Goal: Check status: Check status

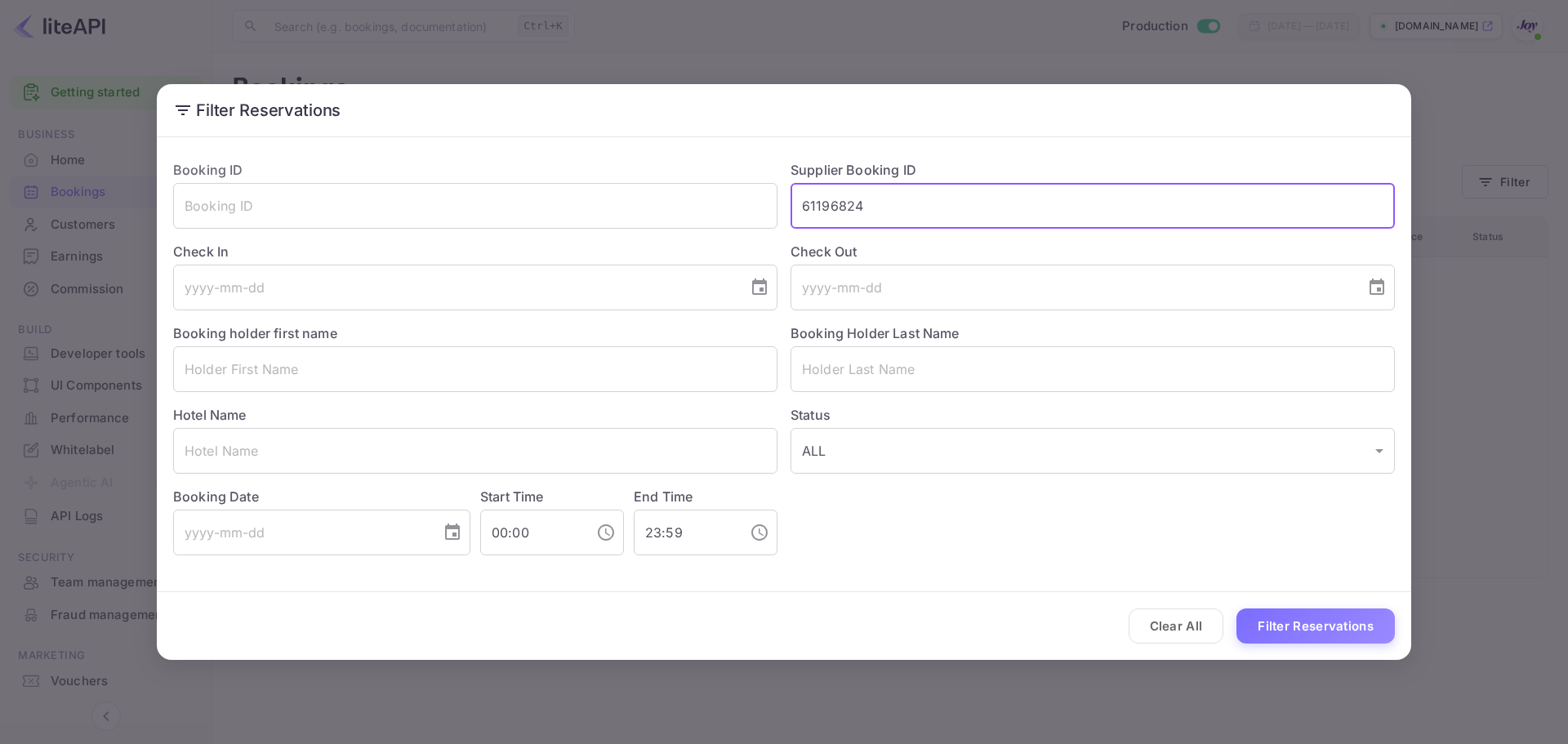
click at [839, 206] on input "61196824" at bounding box center [1092, 206] width 604 height 46
type input "543834189"
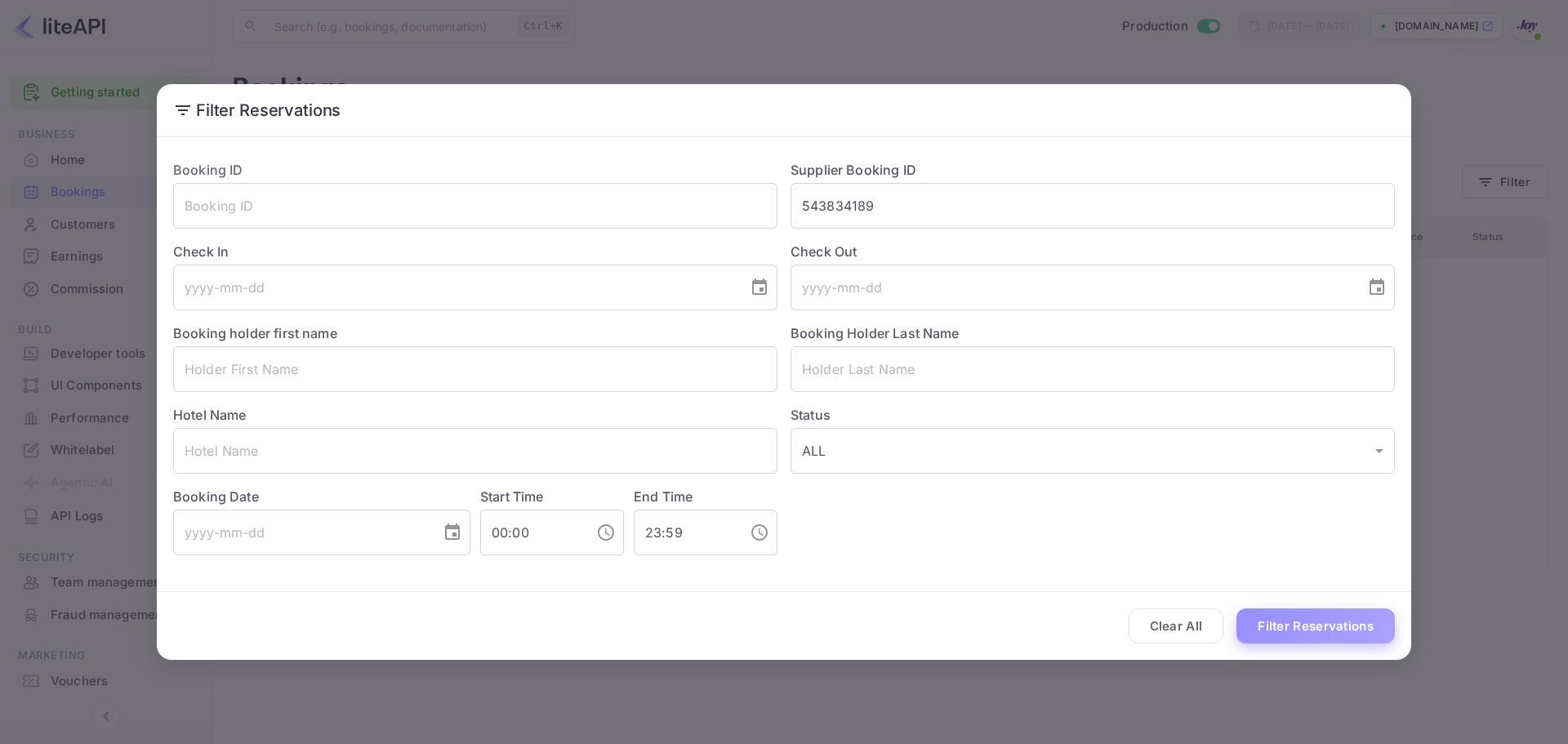
click at [1295, 630] on button "Filter Reservations" at bounding box center [1315, 625] width 158 height 35
click at [860, 206] on input "543834189" at bounding box center [1092, 206] width 604 height 46
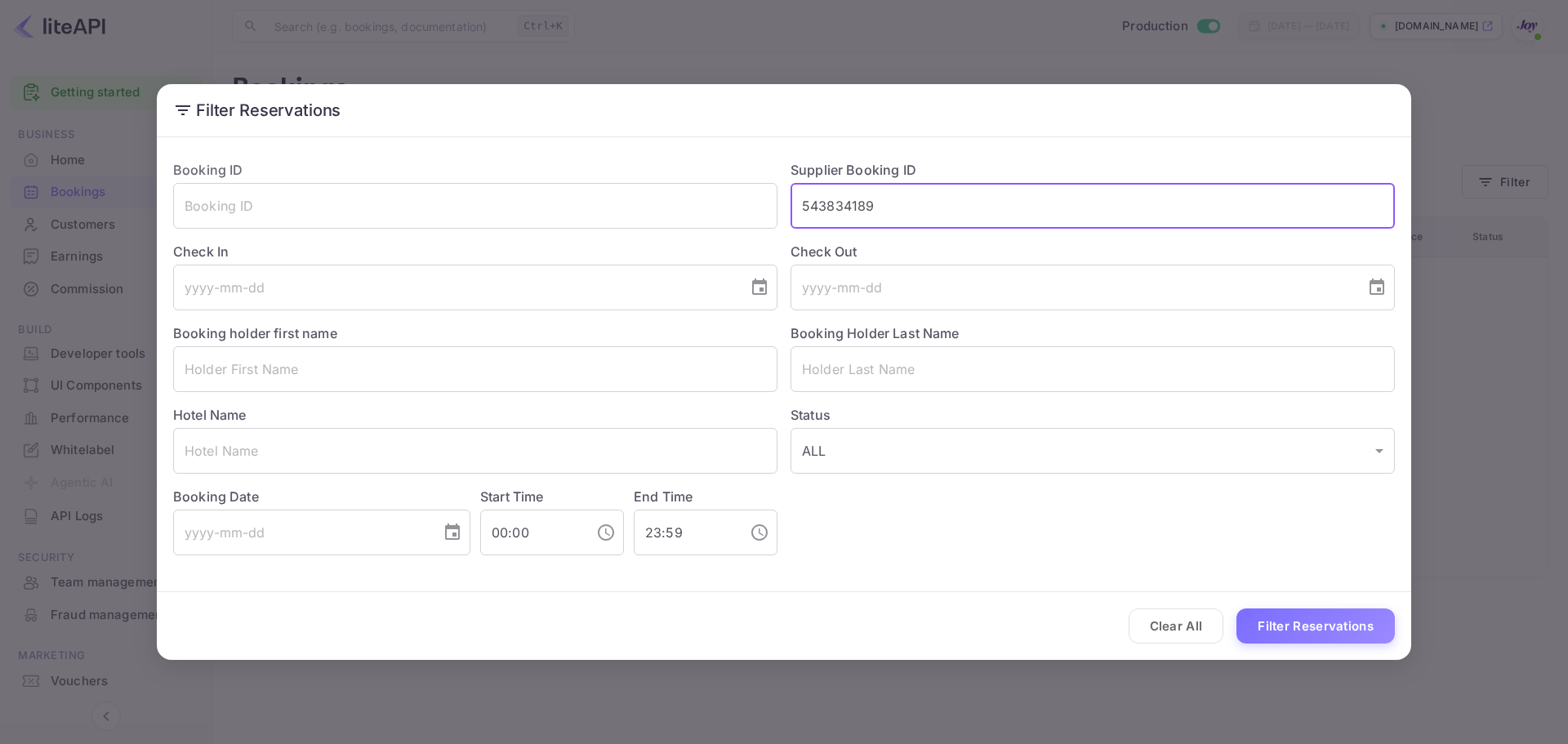
click at [860, 206] on input "543834189" at bounding box center [1092, 206] width 604 height 46
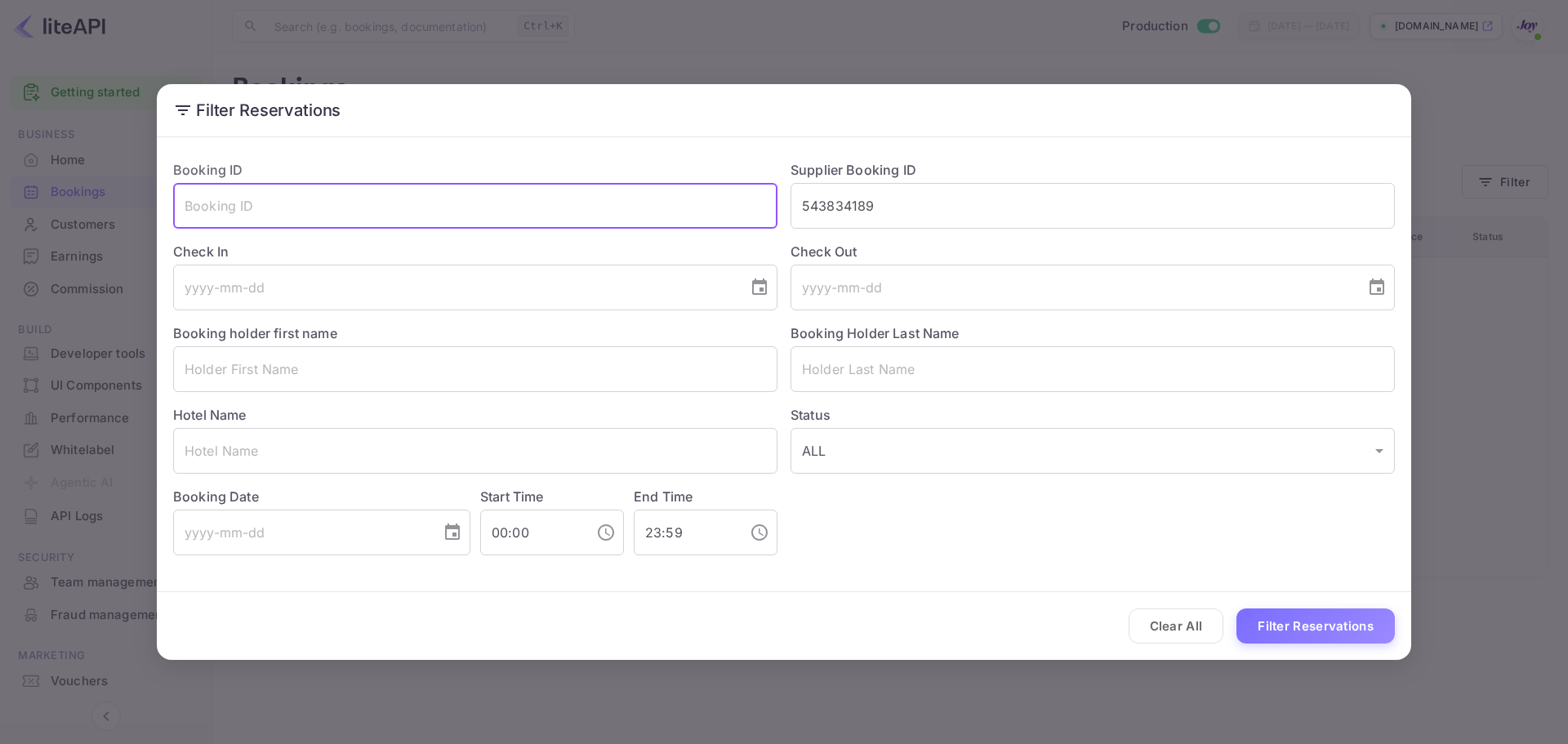
click at [325, 212] on input "text" at bounding box center [475, 206] width 604 height 46
paste input "543834189"
type input "543834189"
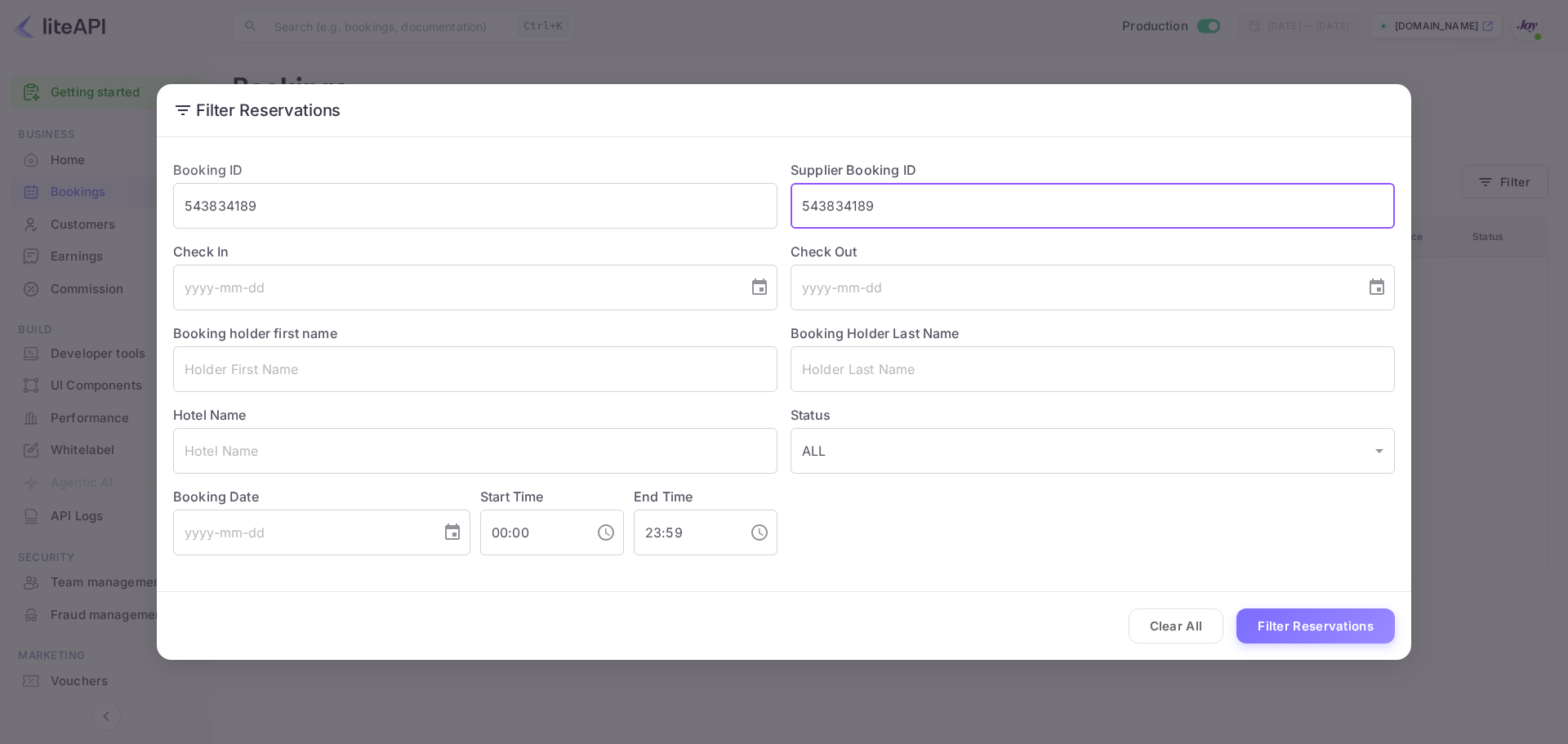
click at [861, 208] on input "543834189" at bounding box center [1092, 206] width 604 height 46
click at [1236, 608] on button "Filter Reservations" at bounding box center [1315, 625] width 158 height 35
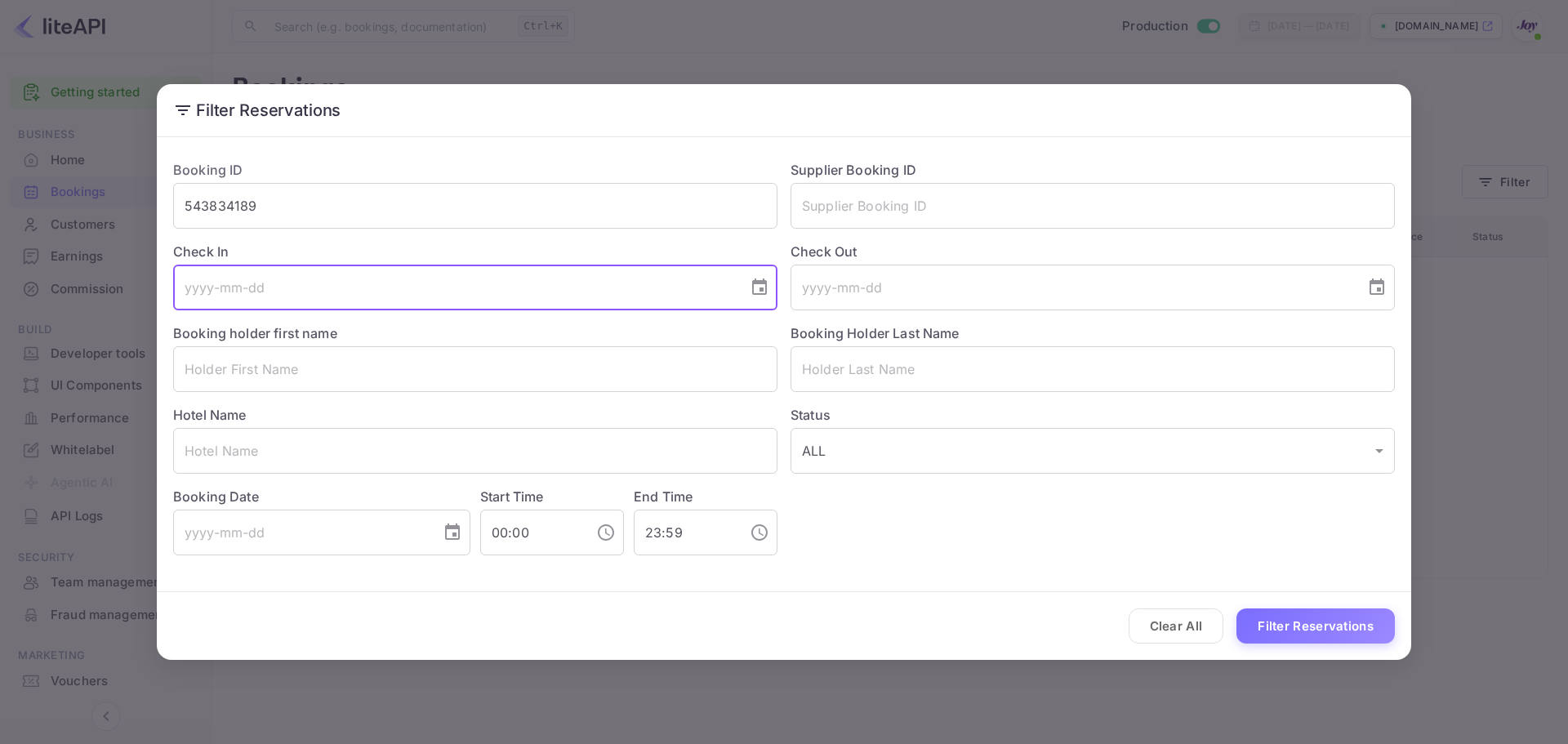
click at [298, 297] on input "tel" at bounding box center [454, 288] width 563 height 46
paste input "tel"
click at [261, 364] on input "text" at bounding box center [475, 369] width 604 height 46
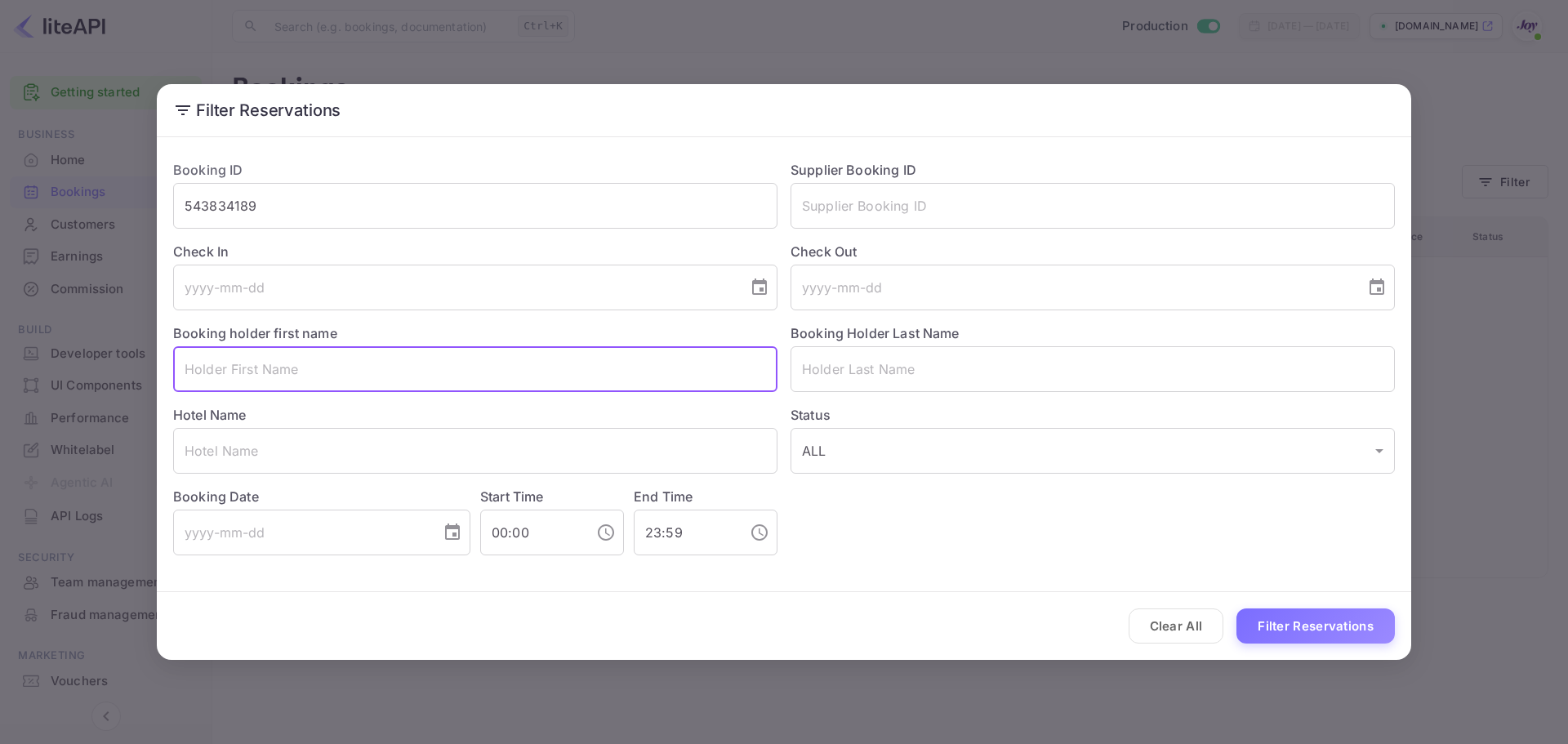
paste input "[PERSON_NAME]"
type input "[PERSON_NAME]"
click at [226, 199] on input "543834189" at bounding box center [475, 206] width 604 height 46
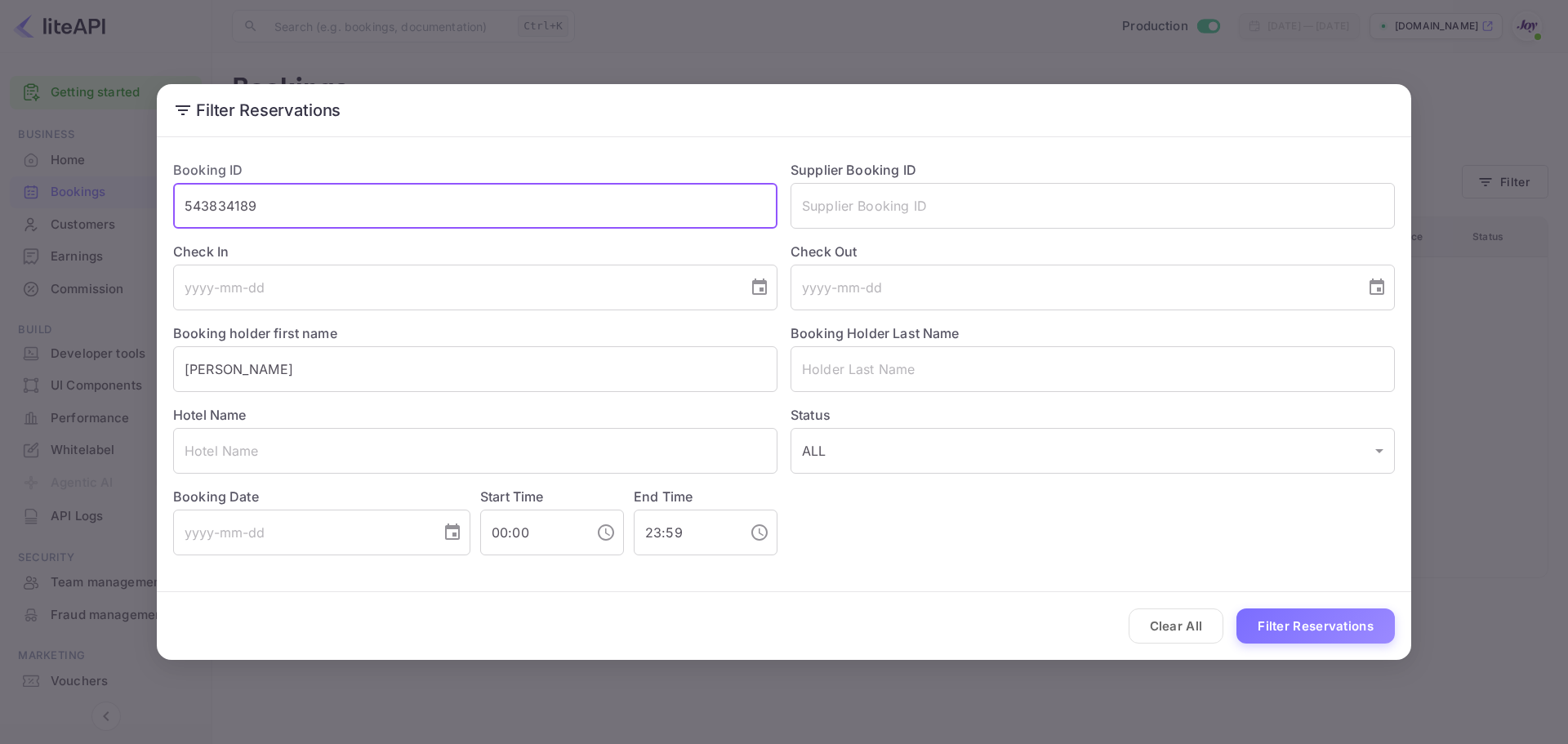
click at [226, 199] on input "543834189" at bounding box center [475, 206] width 604 height 46
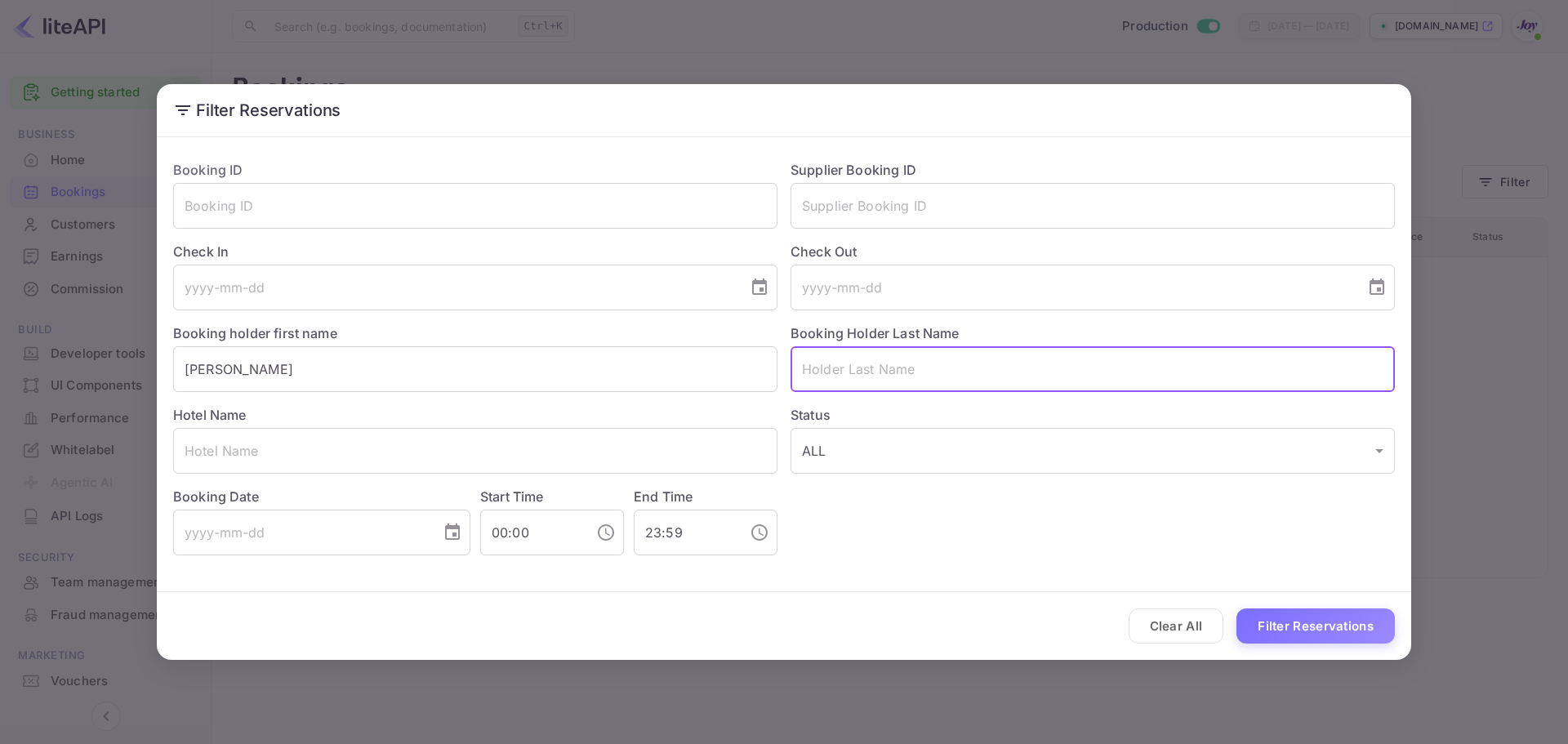
click at [872, 372] on input "text" at bounding box center [1092, 369] width 604 height 46
paste input "[PERSON_NAME]"
type input "[PERSON_NAME]"
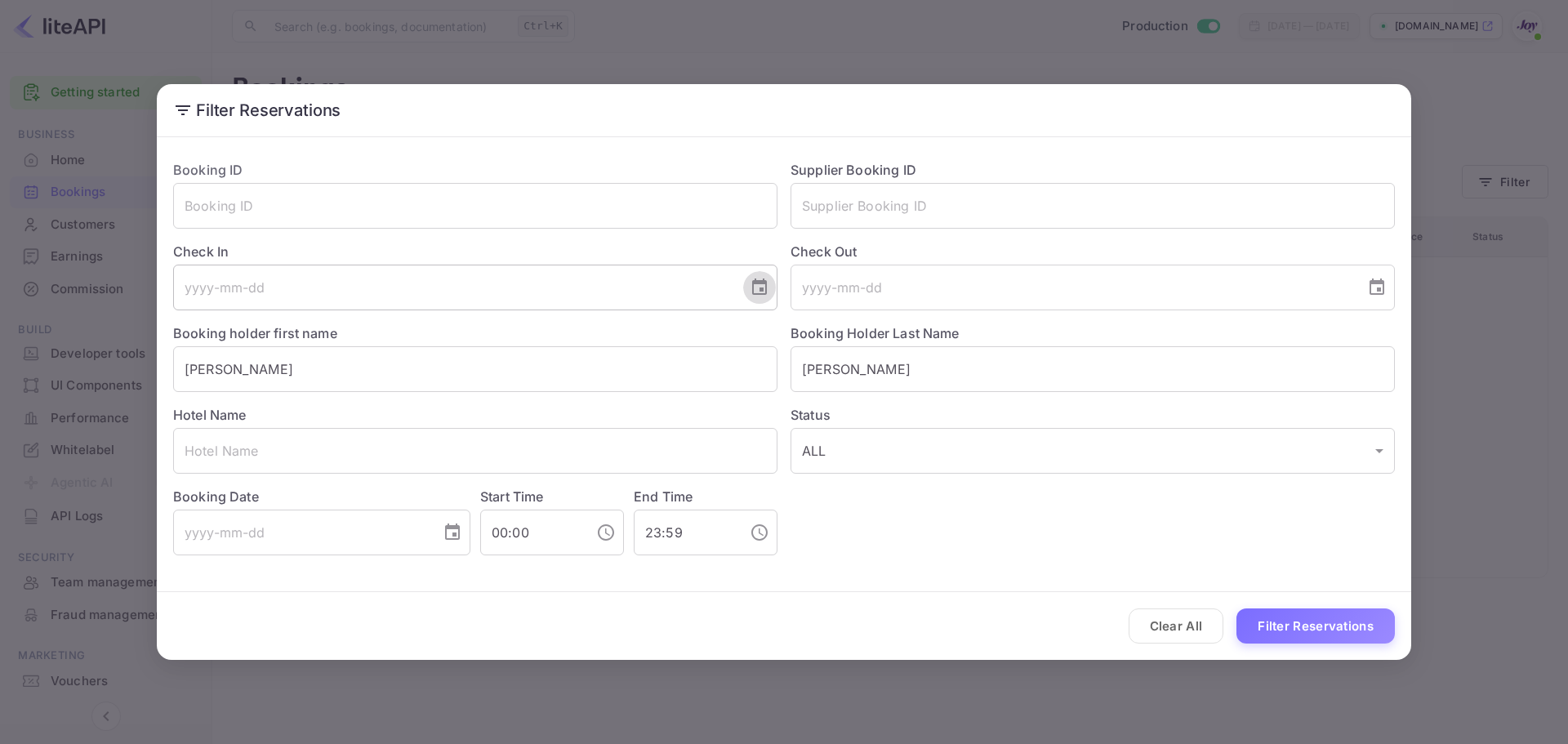
click at [763, 288] on icon "Choose date" at bounding box center [759, 287] width 15 height 16
click at [493, 499] on button "21" at bounding box center [488, 497] width 30 height 29
type input "[DATE]"
click at [1378, 284] on icon "Choose date" at bounding box center [1377, 287] width 15 height 16
click at [975, 534] on button "24" at bounding box center [975, 528] width 30 height 29
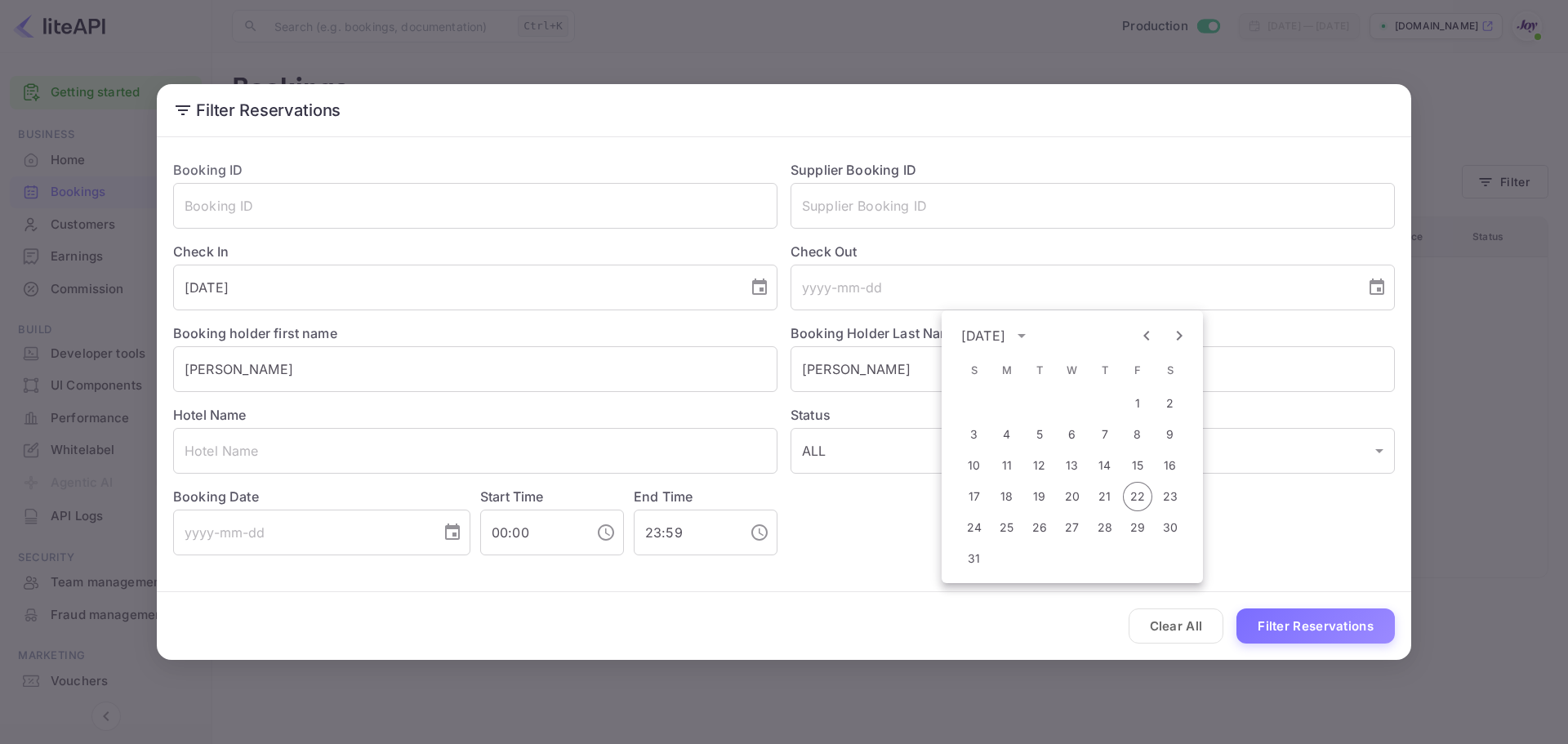
type input "[DATE]"
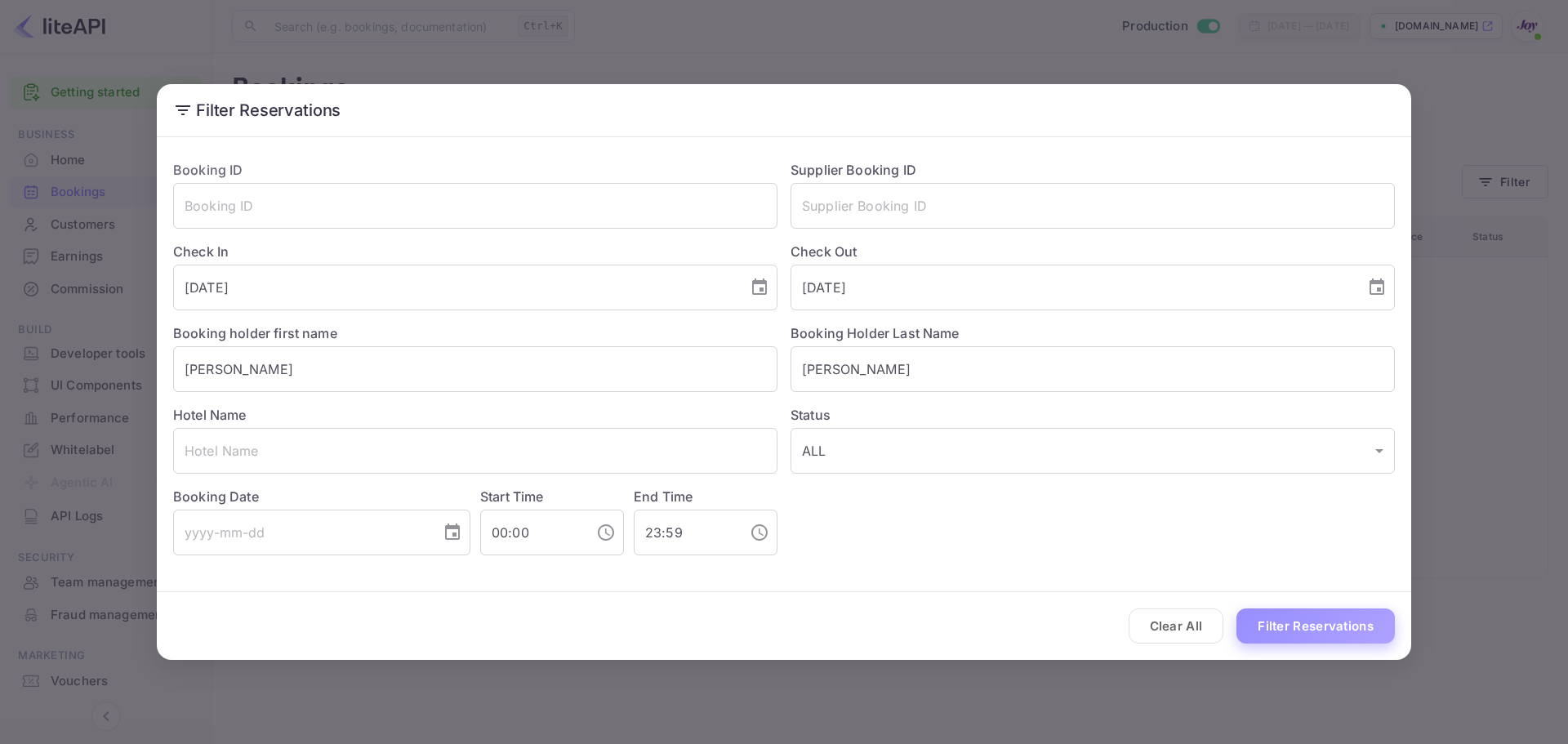
click at [1310, 623] on button "Filter Reservations" at bounding box center [1315, 625] width 158 height 35
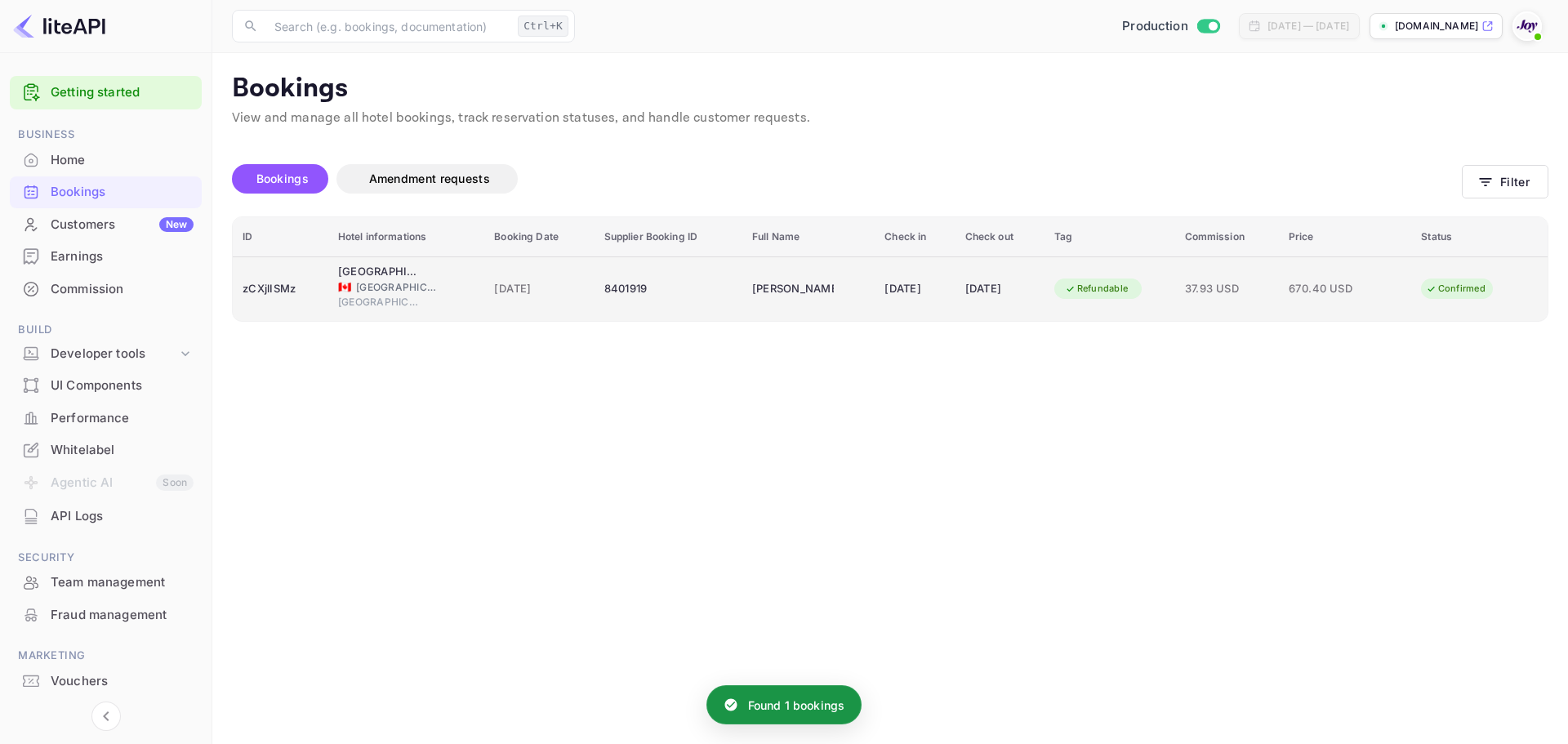
click at [372, 285] on span "[GEOGRAPHIC_DATA]" at bounding box center [397, 288] width 82 height 15
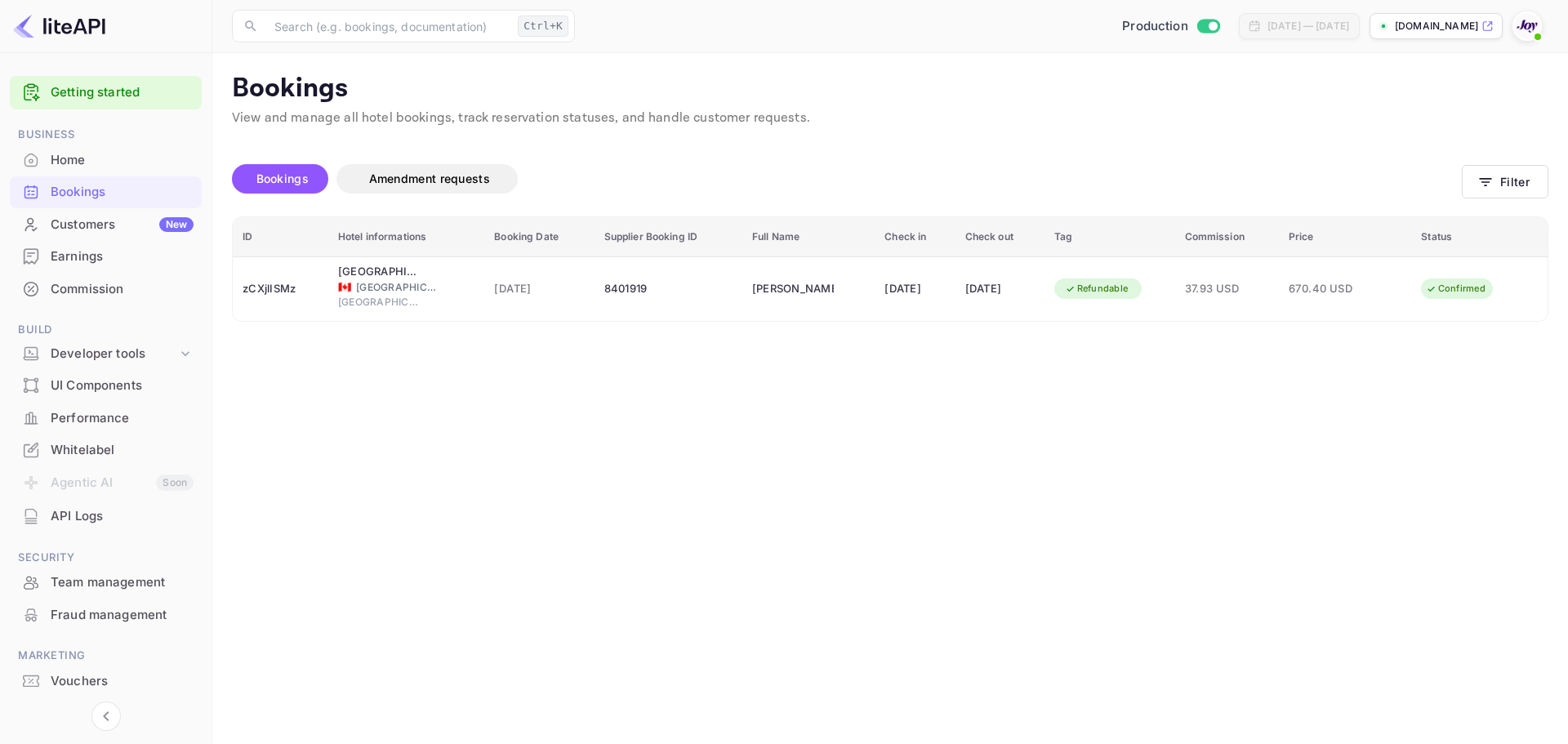
drag, startPoint x: 979, startPoint y: 97, endPoint x: 1002, endPoint y: 110, distance: 26.4
click at [1493, 192] on button "Filter" at bounding box center [1505, 181] width 87 height 34
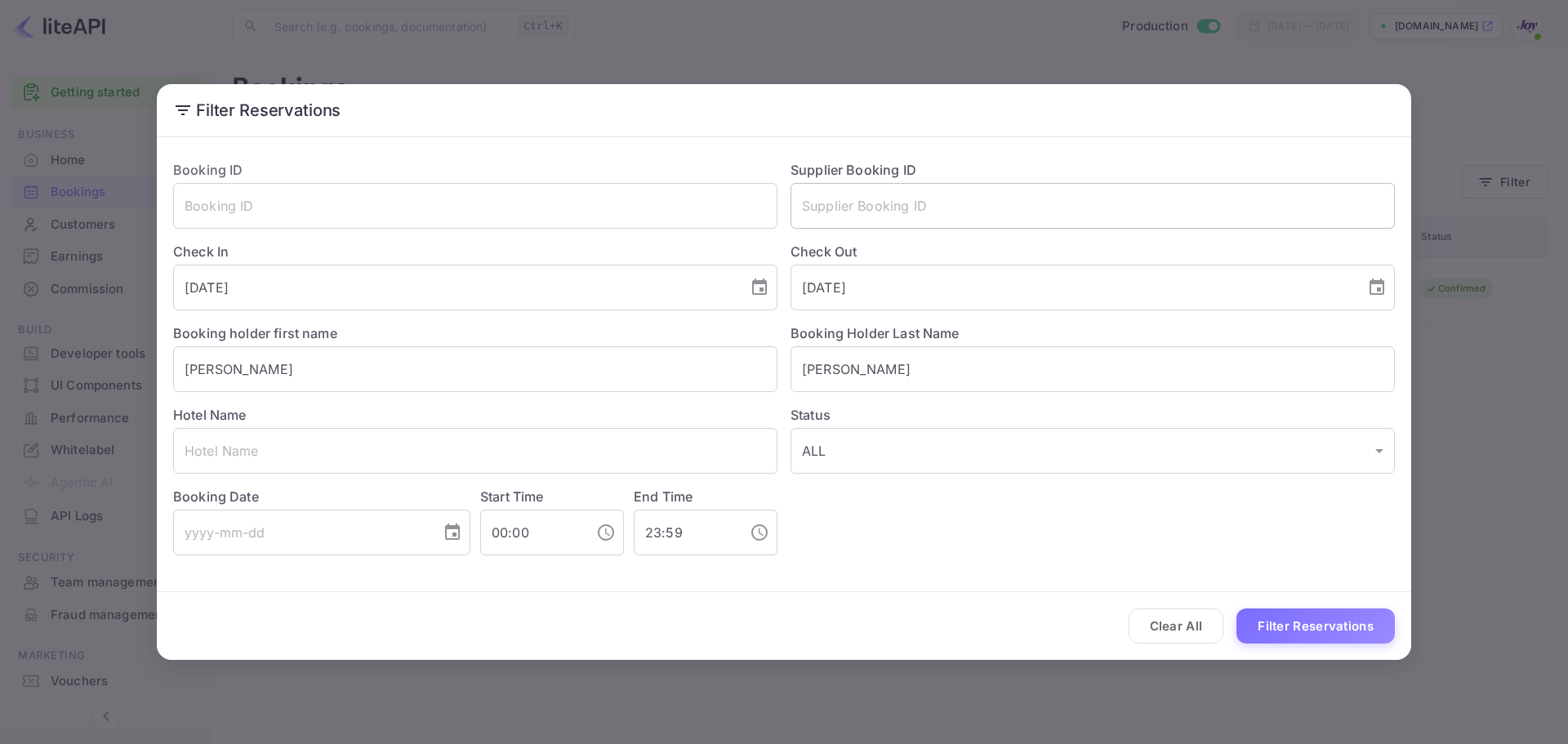
click at [850, 213] on input "text" at bounding box center [1092, 206] width 604 height 46
paste input "8949386"
type input "8949386"
click at [528, 295] on input "[DATE]" at bounding box center [454, 288] width 563 height 46
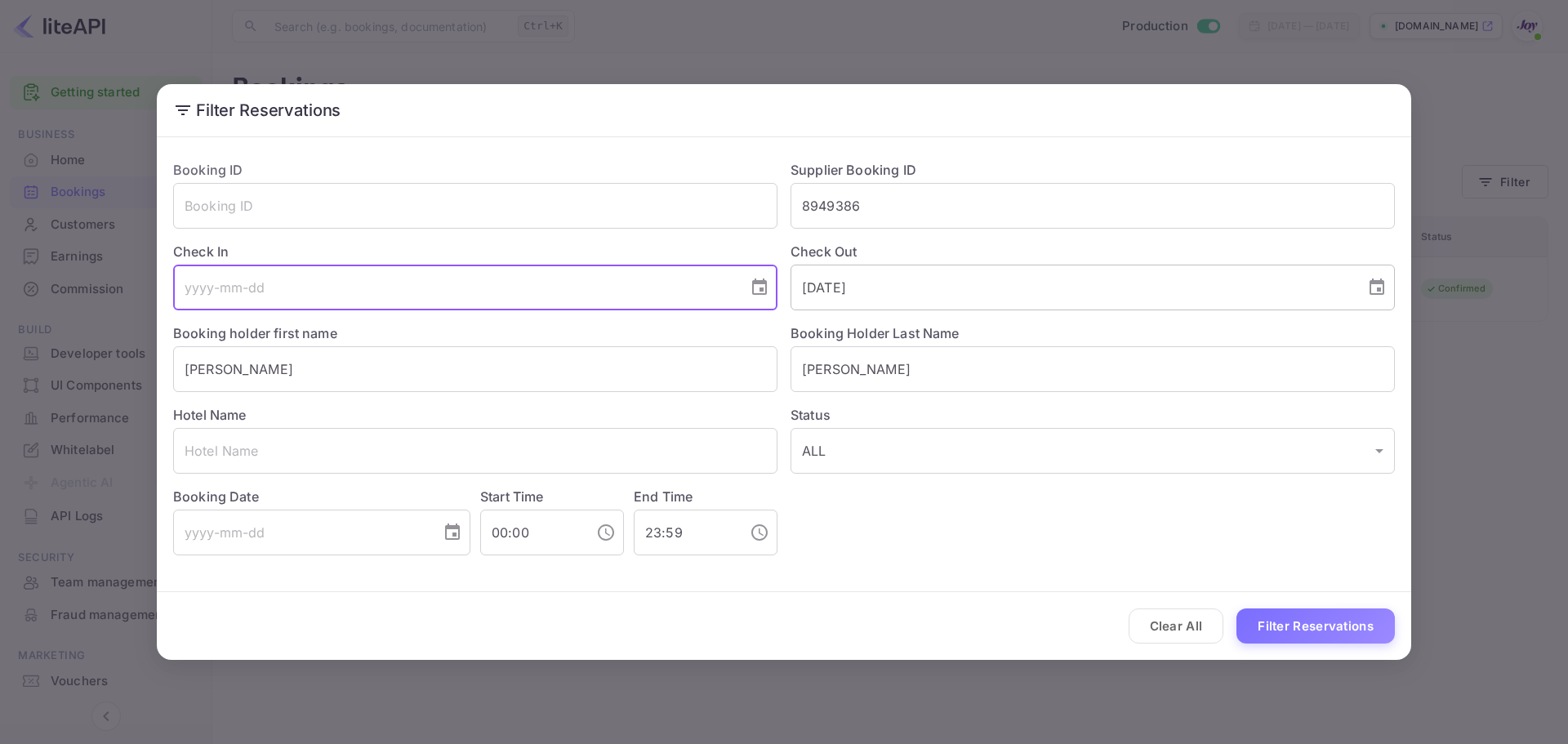
click at [880, 274] on input "[DATE]" at bounding box center [1071, 288] width 563 height 46
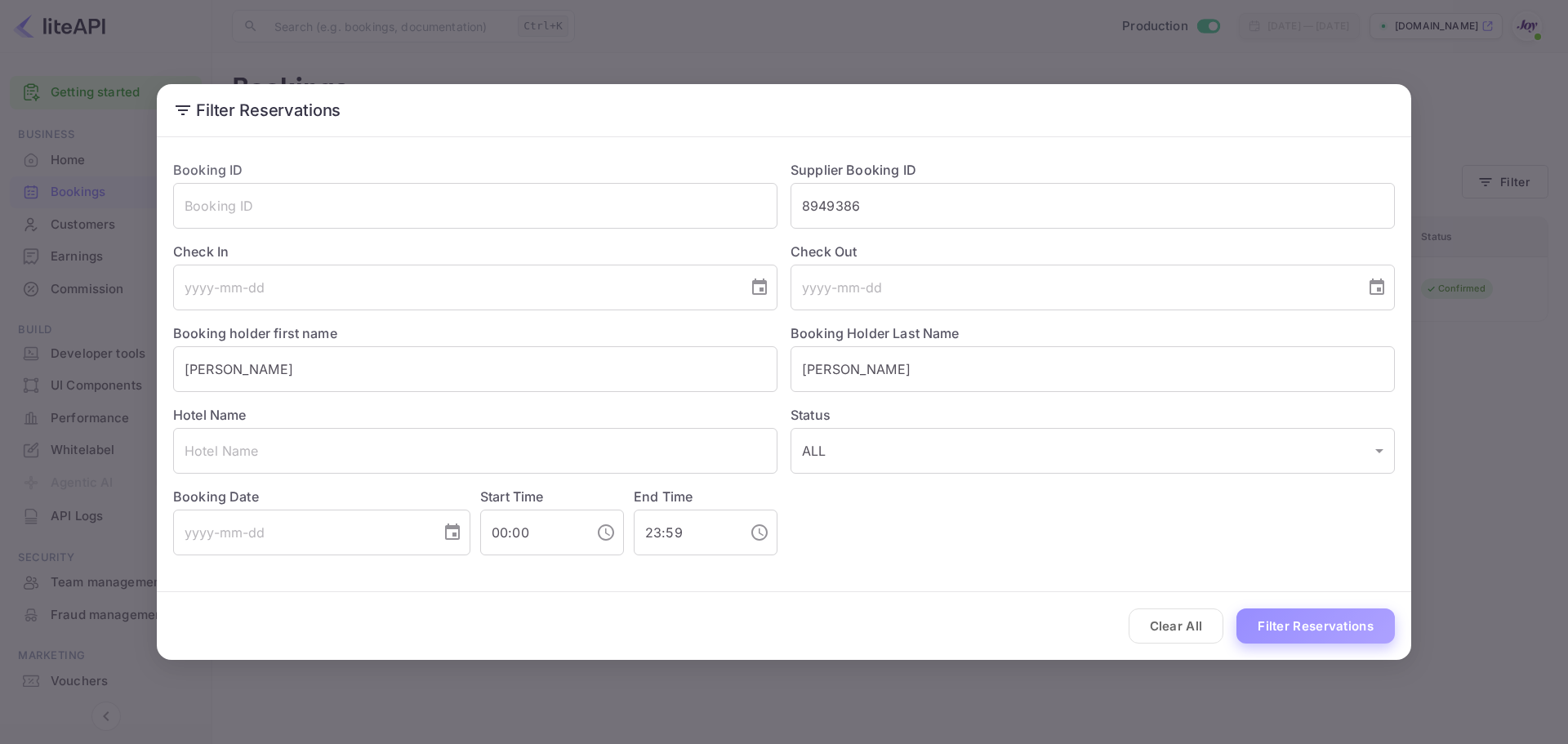
click at [1288, 626] on button "Filter Reservations" at bounding box center [1315, 625] width 158 height 35
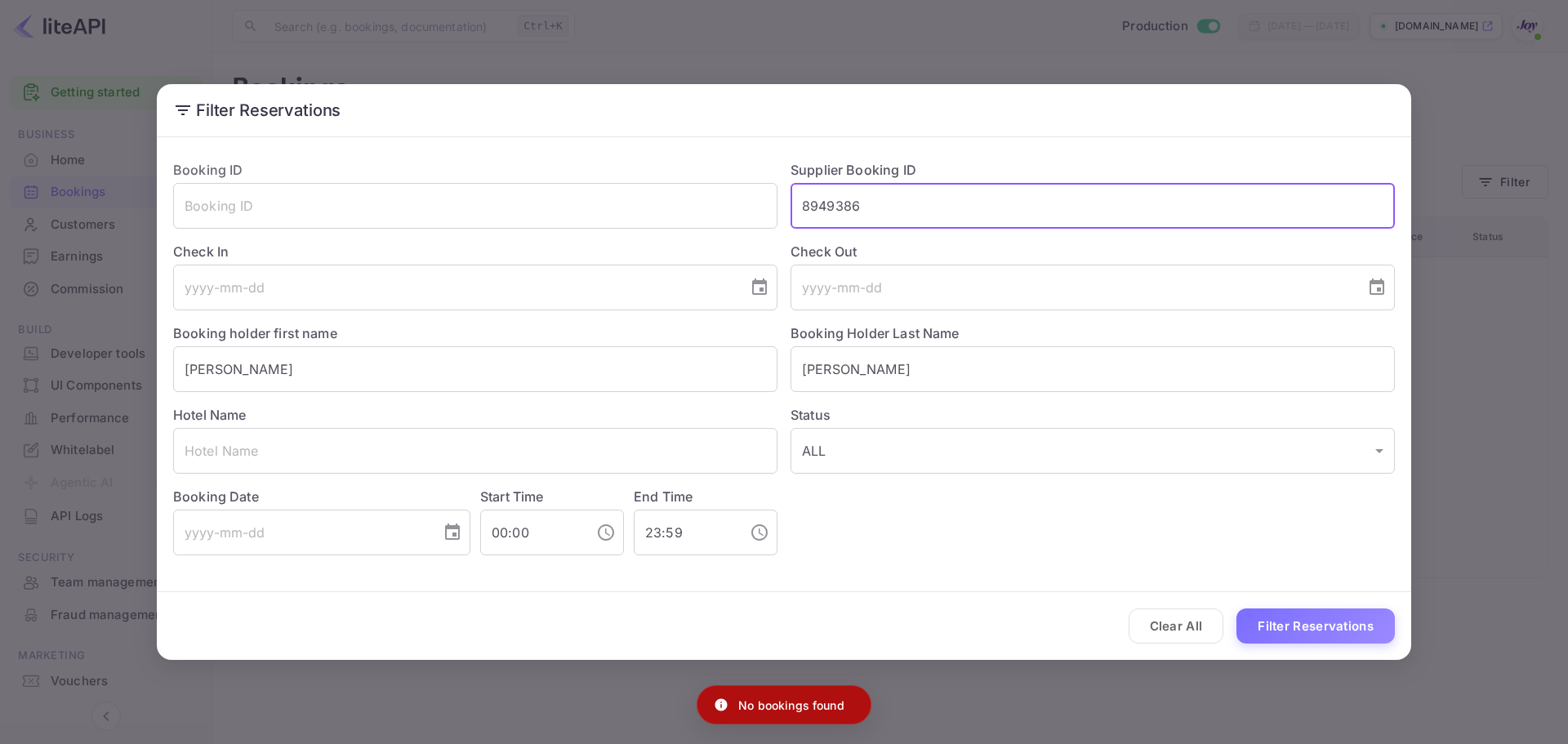
click at [817, 206] on input "8949386" at bounding box center [1092, 206] width 604 height 46
click at [829, 370] on input "[PERSON_NAME]" at bounding box center [1092, 369] width 604 height 46
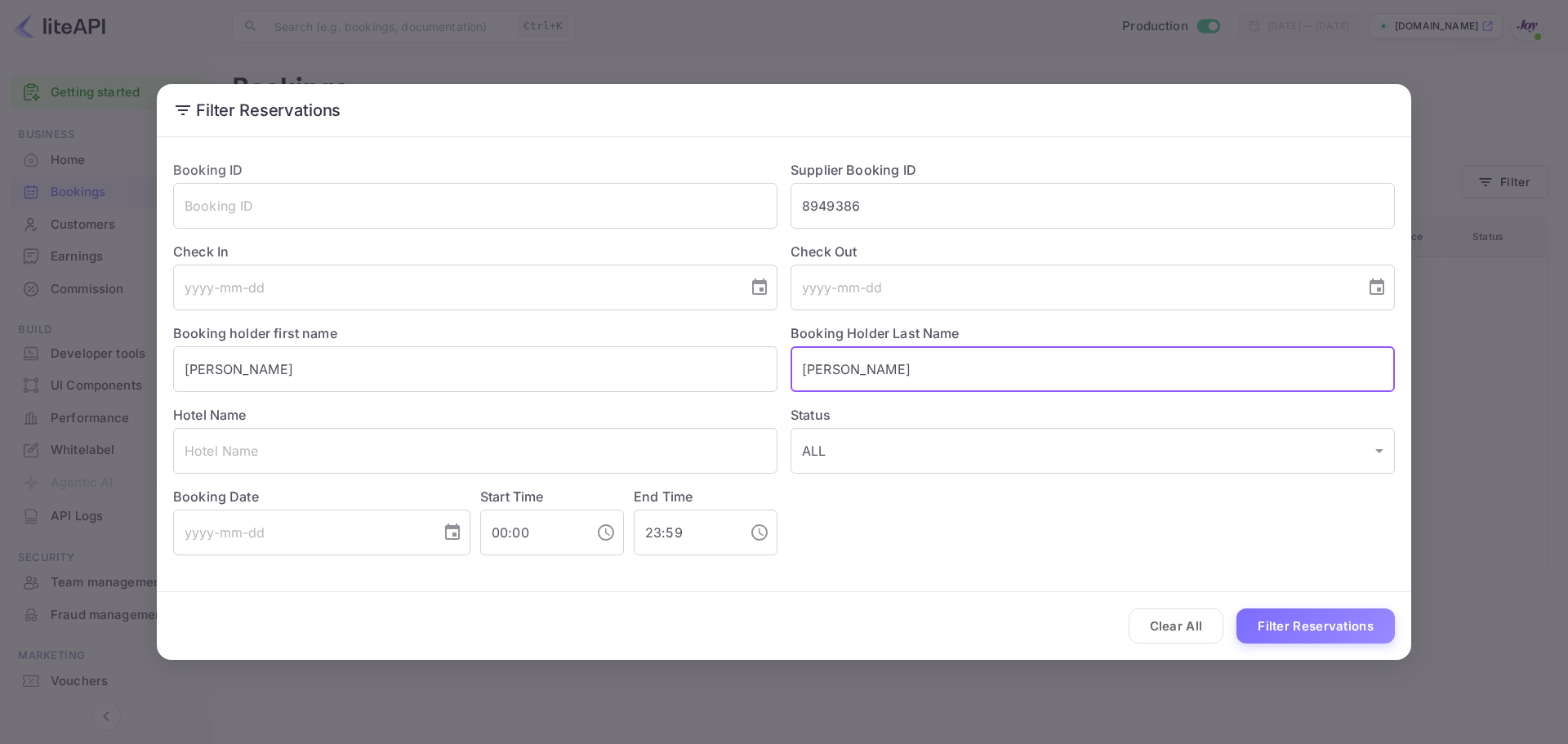
click at [829, 370] on input "[PERSON_NAME]" at bounding box center [1092, 369] width 604 height 46
click at [218, 375] on input "[PERSON_NAME]" at bounding box center [475, 369] width 604 height 46
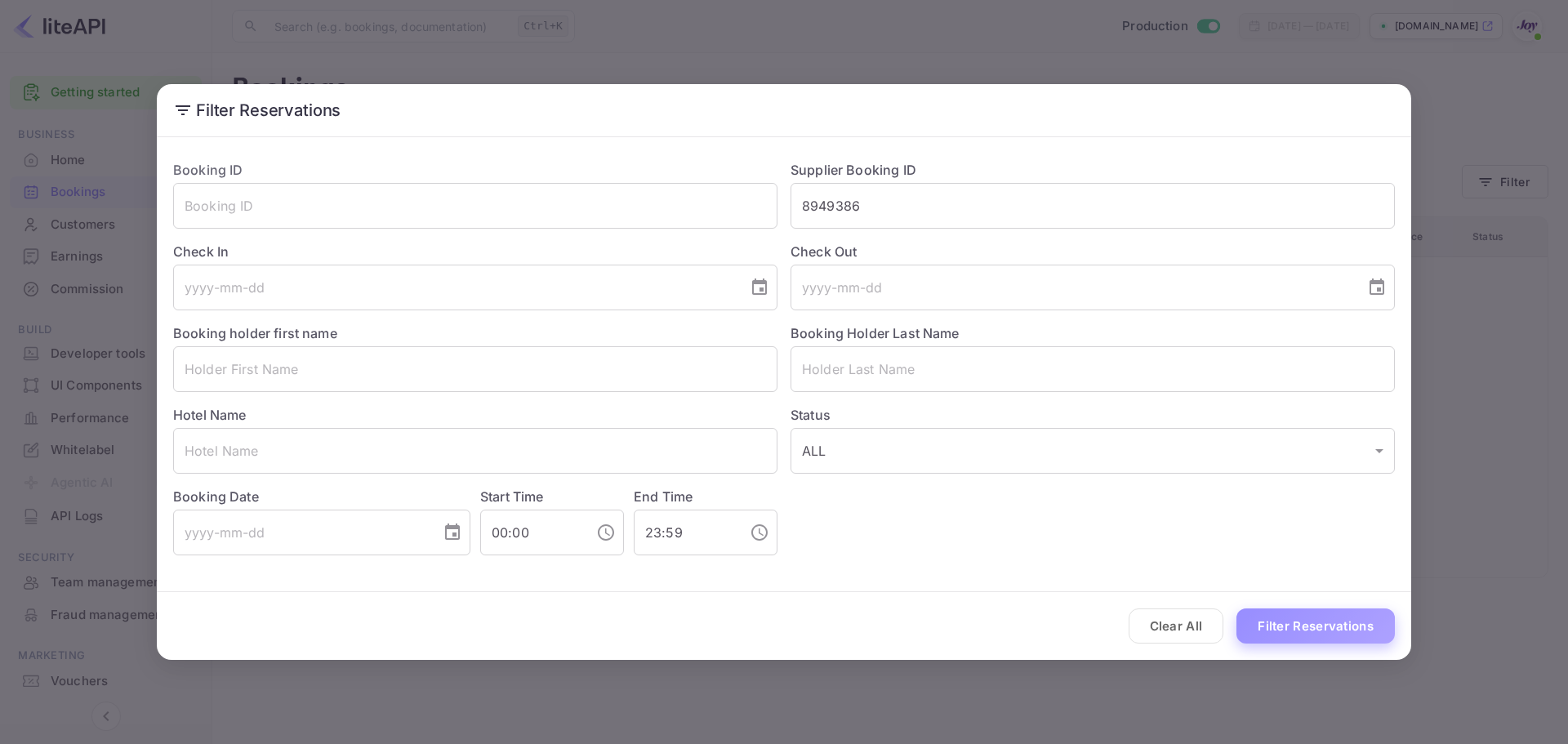
click at [1281, 625] on button "Filter Reservations" at bounding box center [1315, 625] width 158 height 35
